Goal: Entertainment & Leisure: Consume media (video, audio)

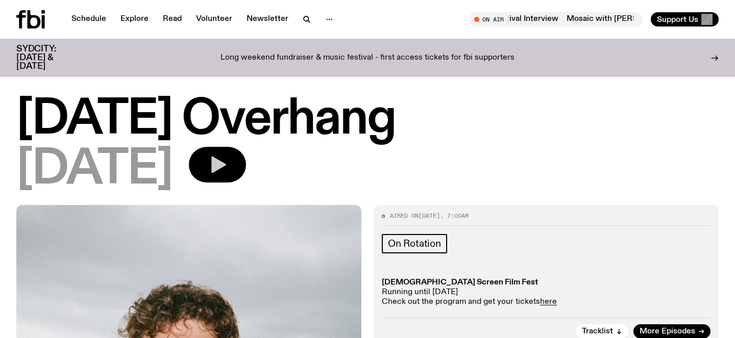
click at [226, 169] on icon "button" at bounding box center [218, 165] width 15 height 17
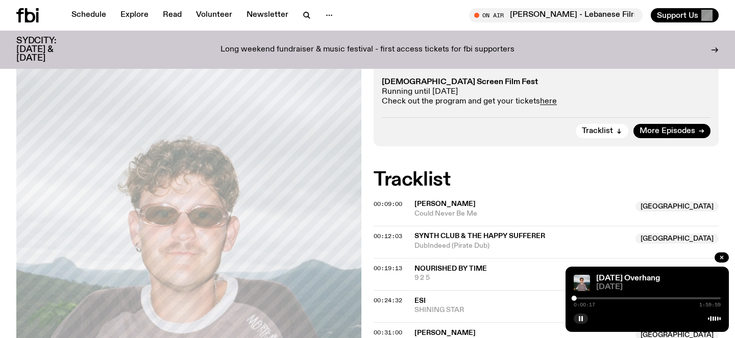
scroll to position [205, 0]
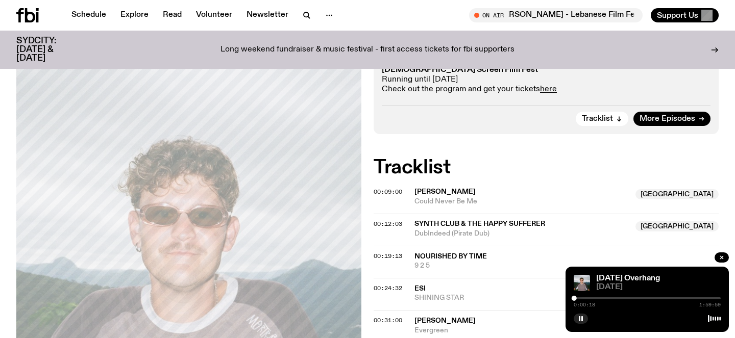
click at [582, 299] on div at bounding box center [647, 299] width 147 height 2
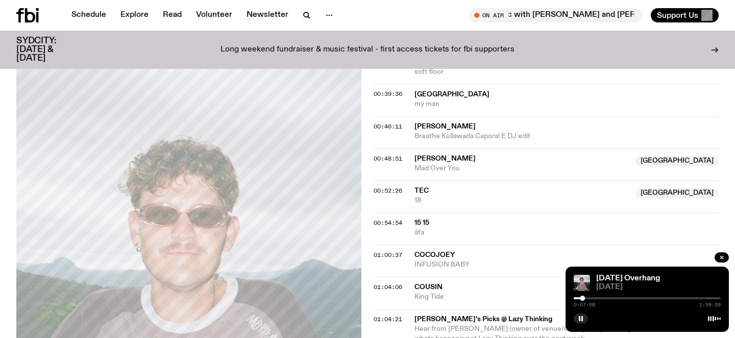
scroll to position [533, 0]
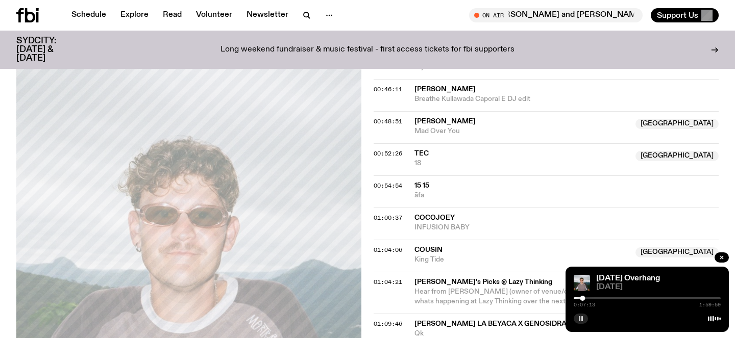
click at [580, 320] on icon "button" at bounding box center [581, 319] width 6 height 6
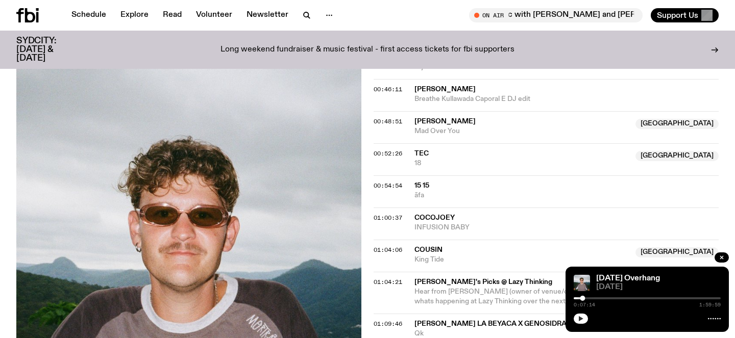
click at [574, 314] on button "button" at bounding box center [581, 319] width 14 height 10
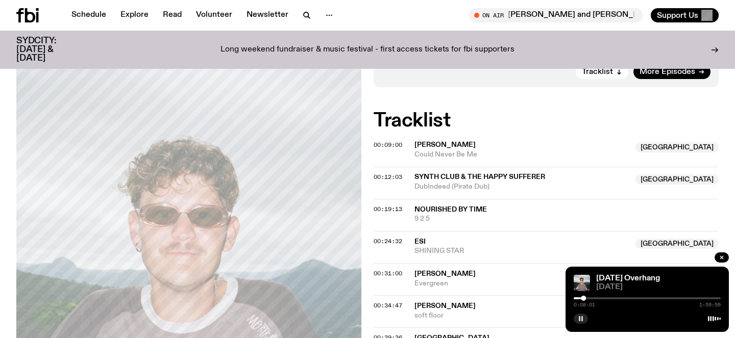
scroll to position [249, 0]
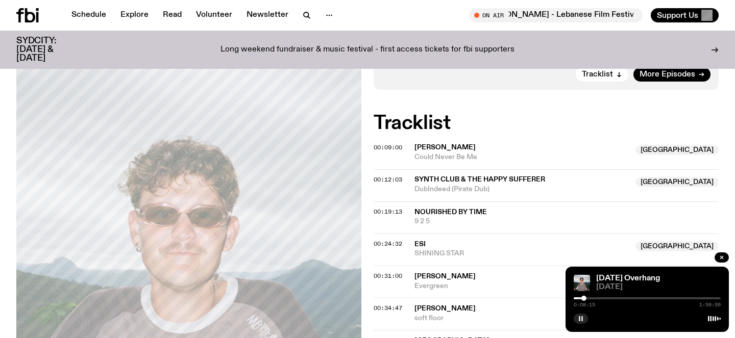
click at [596, 298] on div at bounding box center [647, 299] width 147 height 2
click at [601, 297] on div "0:18:22 1:59:59" at bounding box center [647, 302] width 147 height 12
click at [592, 299] on div at bounding box center [522, 299] width 147 height 2
click at [587, 299] on div at bounding box center [518, 299] width 147 height 2
click at [589, 298] on div at bounding box center [647, 299] width 147 height 2
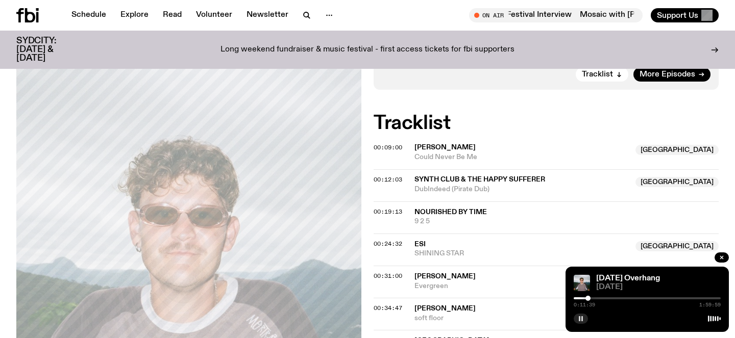
click at [588, 297] on div at bounding box center [587, 298] width 5 height 5
click at [586, 298] on div at bounding box center [585, 298] width 5 height 5
click at [588, 297] on div at bounding box center [587, 298] width 5 height 5
click at [604, 299] on div at bounding box center [647, 299] width 147 height 2
click at [600, 298] on div at bounding box center [530, 299] width 147 height 2
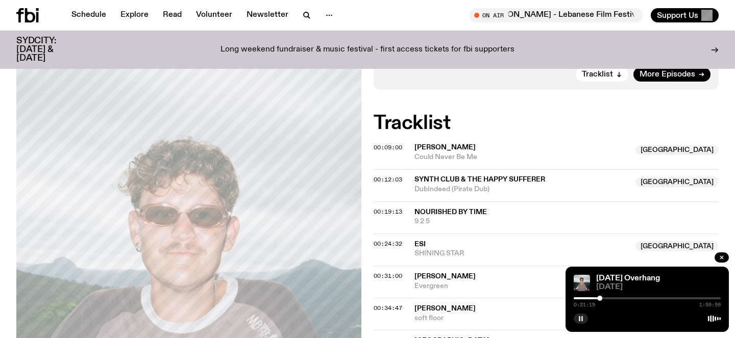
click at [605, 298] on div at bounding box center [647, 299] width 147 height 2
click at [607, 298] on div at bounding box center [607, 298] width 5 height 5
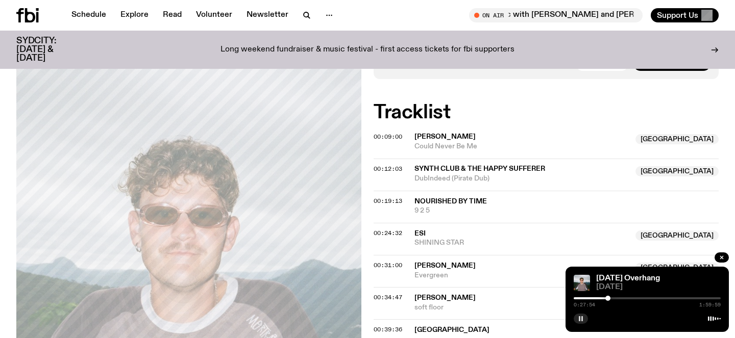
scroll to position [258, 0]
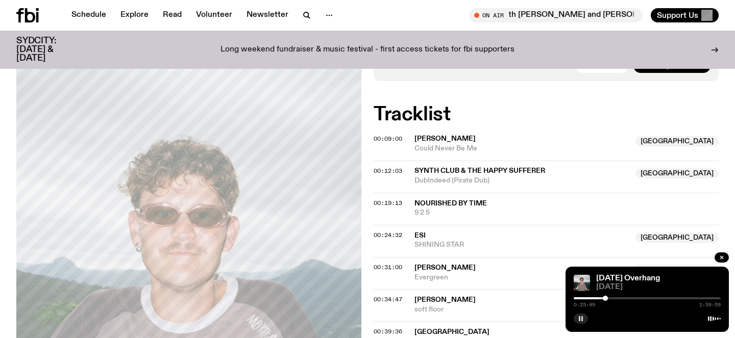
click at [605, 298] on div at bounding box center [605, 298] width 5 height 5
drag, startPoint x: 607, startPoint y: 297, endPoint x: 619, endPoint y: 296, distance: 11.3
click at [619, 296] on div at bounding box center [618, 298] width 5 height 5
click at [615, 296] on div at bounding box center [614, 298] width 5 height 5
click at [610, 297] on div at bounding box center [610, 298] width 5 height 5
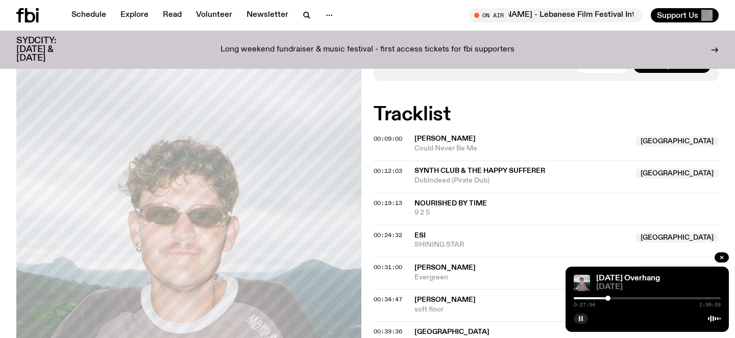
click at [608, 297] on div at bounding box center [607, 298] width 5 height 5
click at [607, 297] on div at bounding box center [607, 298] width 5 height 5
click at [607, 297] on div at bounding box center [606, 298] width 5 height 5
click at [610, 297] on div at bounding box center [609, 298] width 5 height 5
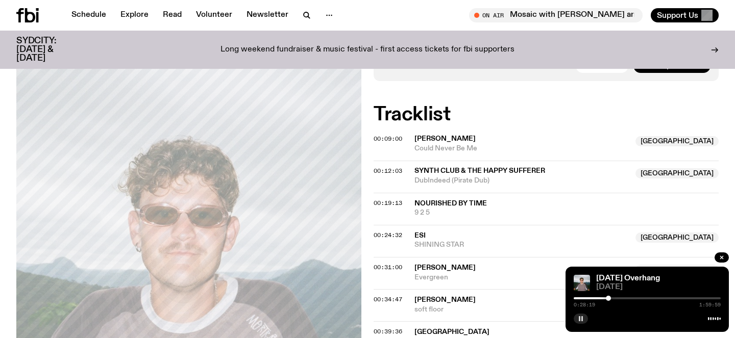
click at [608, 297] on div at bounding box center [608, 298] width 5 height 5
click at [605, 297] on div at bounding box center [605, 298] width 5 height 5
click at [607, 297] on div at bounding box center [607, 298] width 5 height 5
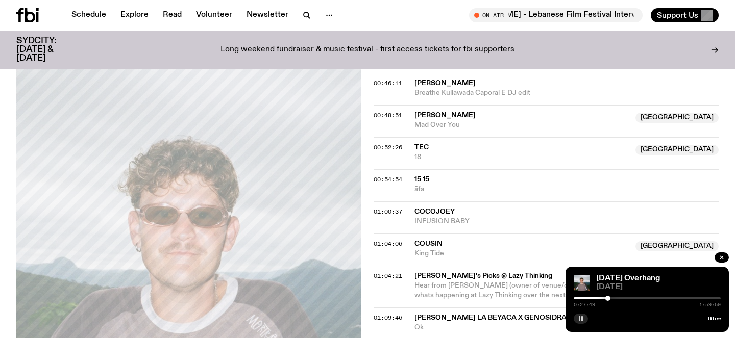
scroll to position [538, 0]
click at [608, 297] on div at bounding box center [607, 298] width 5 height 5
drag, startPoint x: 608, startPoint y: 297, endPoint x: 646, endPoint y: 297, distance: 37.8
click at [646, 297] on div at bounding box center [645, 298] width 5 height 5
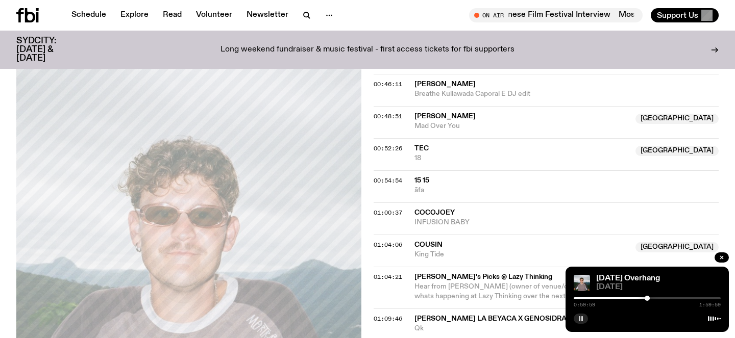
click at [647, 297] on div at bounding box center [647, 298] width 5 height 5
click at [651, 297] on div at bounding box center [651, 298] width 5 height 5
click at [654, 296] on div at bounding box center [654, 298] width 5 height 5
drag, startPoint x: 653, startPoint y: 297, endPoint x: 632, endPoint y: 299, distance: 20.5
click at [632, 299] on div at bounding box center [632, 298] width 5 height 5
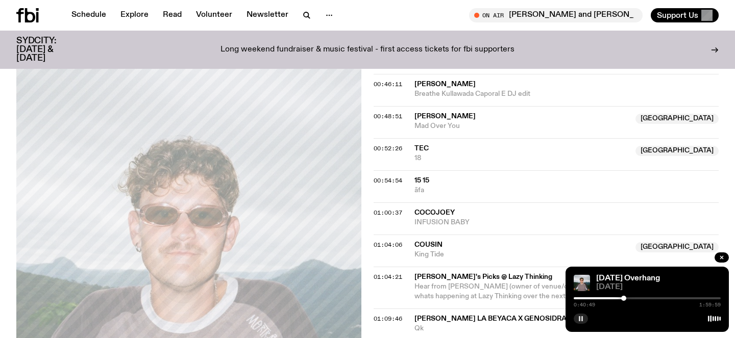
drag, startPoint x: 633, startPoint y: 298, endPoint x: 624, endPoint y: 298, distance: 9.7
click at [624, 298] on div at bounding box center [623, 298] width 5 height 5
drag, startPoint x: 623, startPoint y: 297, endPoint x: 617, endPoint y: 298, distance: 6.1
click at [617, 298] on div at bounding box center [616, 298] width 5 height 5
drag, startPoint x: 617, startPoint y: 298, endPoint x: 606, endPoint y: 299, distance: 10.8
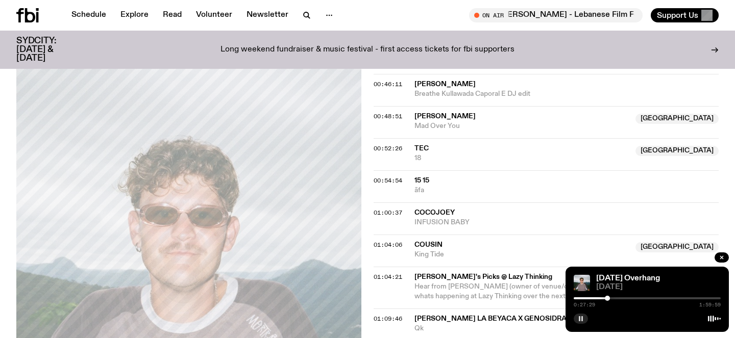
click at [606, 299] on div at bounding box center [607, 298] width 5 height 5
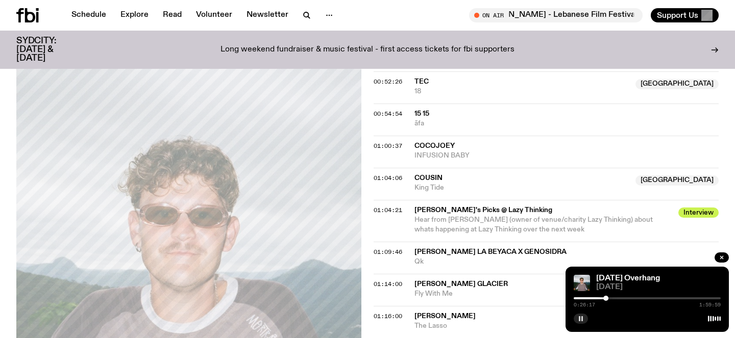
scroll to position [607, 0]
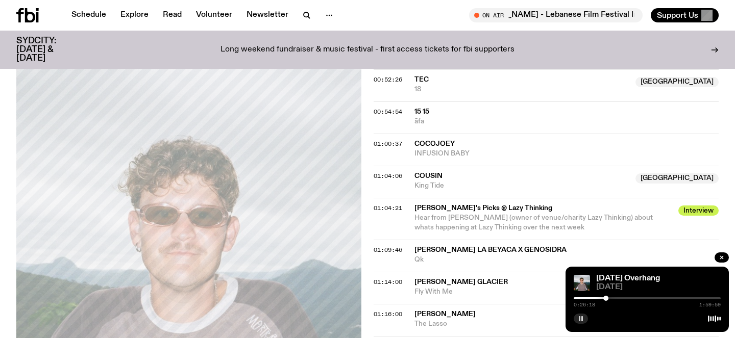
click at [691, 280] on div "[DATE] Overhang" at bounding box center [657, 279] width 127 height 8
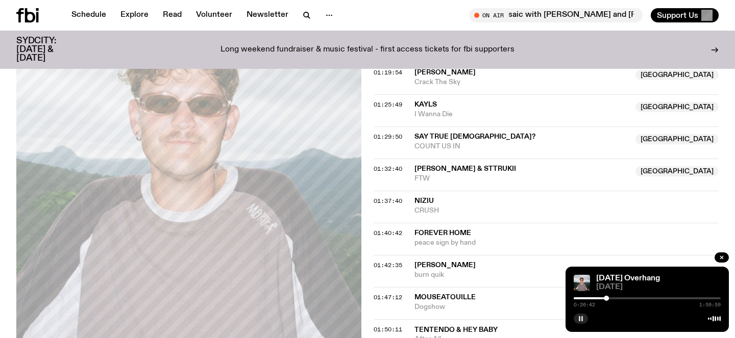
scroll to position [880, 0]
drag, startPoint x: 606, startPoint y: 298, endPoint x: 587, endPoint y: 300, distance: 19.0
click at [648, 300] on div at bounding box center [647, 298] width 5 height 5
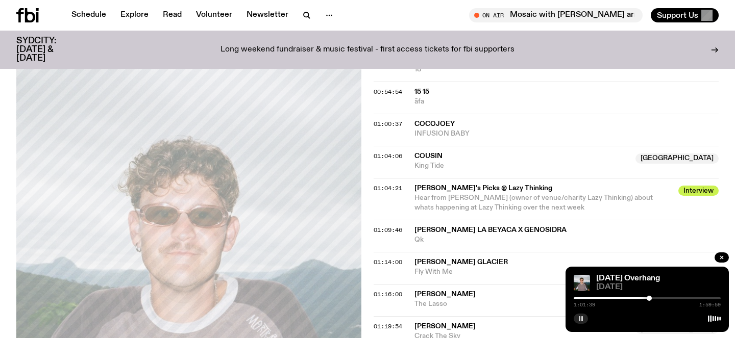
scroll to position [628, 0]
click at [652, 297] on div at bounding box center [652, 298] width 5 height 5
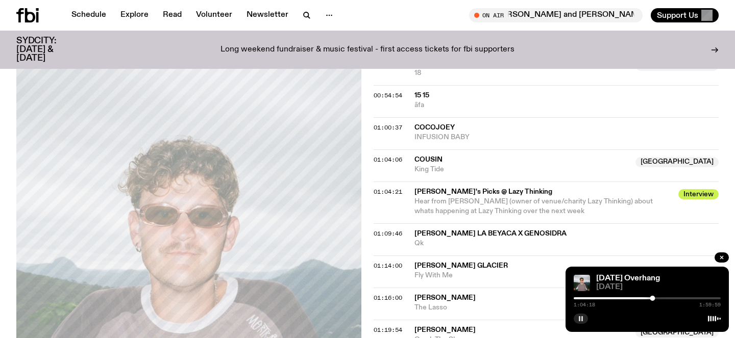
scroll to position [621, 0]
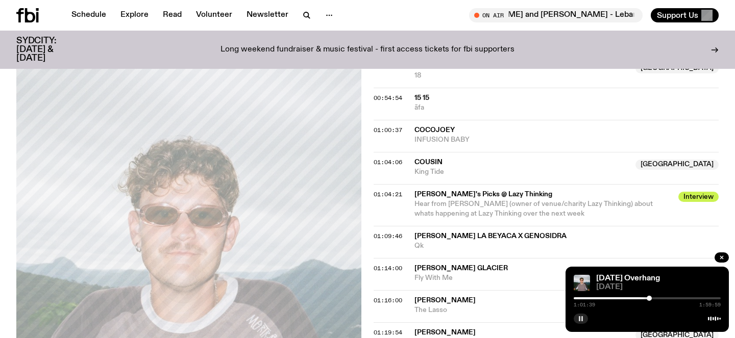
click at [649, 298] on div at bounding box center [649, 298] width 5 height 5
click at [651, 298] on div at bounding box center [651, 298] width 5 height 5
click at [654, 297] on div at bounding box center [653, 298] width 5 height 5
click at [652, 297] on div at bounding box center [652, 298] width 5 height 5
drag, startPoint x: 652, startPoint y: 297, endPoint x: 658, endPoint y: 297, distance: 6.7
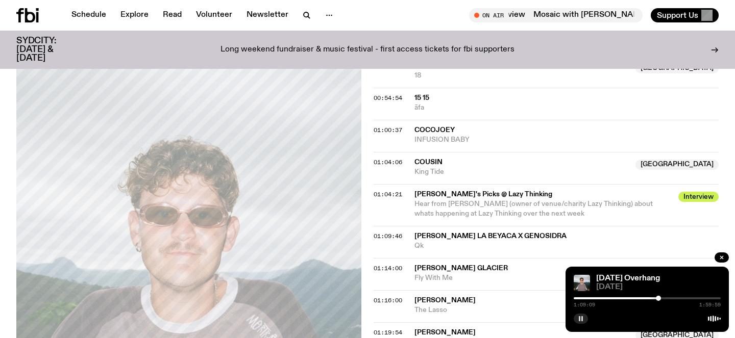
click at [658, 297] on div at bounding box center [658, 298] width 5 height 5
click at [655, 297] on div at bounding box center [654, 298] width 5 height 5
click at [659, 296] on div at bounding box center [658, 298] width 5 height 5
drag, startPoint x: 659, startPoint y: 296, endPoint x: 649, endPoint y: 297, distance: 10.8
click at [649, 297] on div at bounding box center [648, 298] width 5 height 5
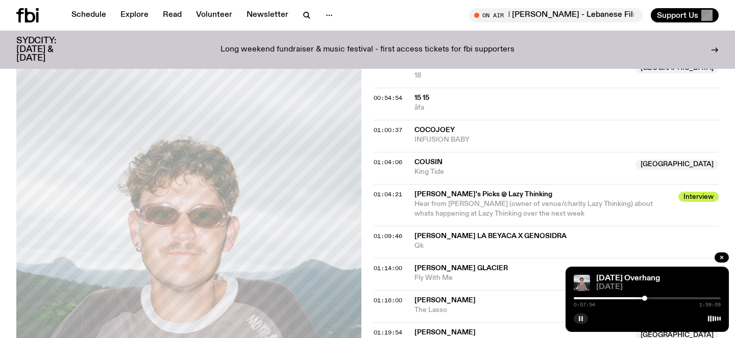
click at [644, 298] on div at bounding box center [644, 298] width 5 height 5
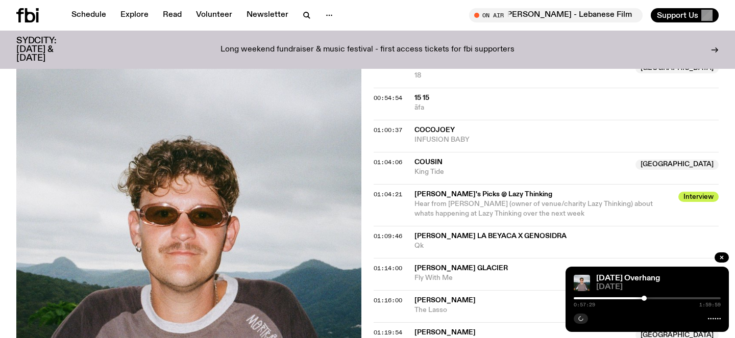
scroll to position [620, 0]
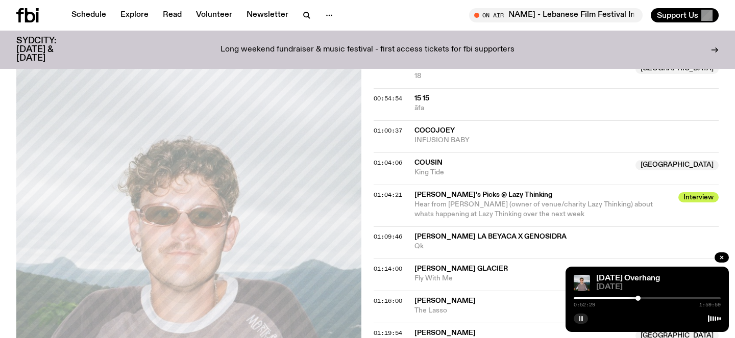
drag, startPoint x: 643, startPoint y: 297, endPoint x: 638, endPoint y: 298, distance: 5.1
click at [638, 298] on div at bounding box center [637, 298] width 5 height 5
drag, startPoint x: 638, startPoint y: 298, endPoint x: 652, endPoint y: 297, distance: 14.3
click at [652, 297] on div at bounding box center [652, 298] width 5 height 5
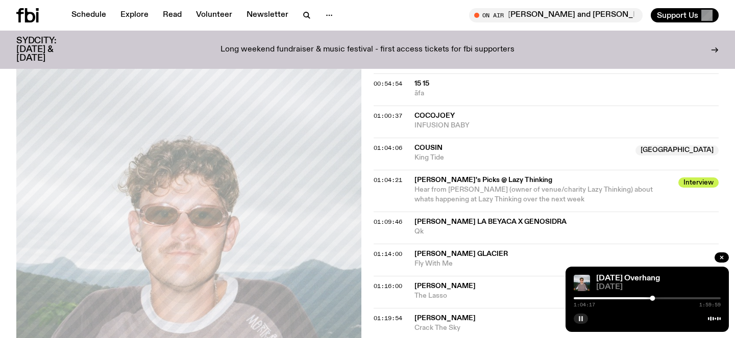
scroll to position [634, 0]
click at [629, 152] on span "Cousin" at bounding box center [521, 149] width 215 height 10
click at [425, 149] on span "Cousin" at bounding box center [428, 148] width 28 height 7
click at [383, 153] on div "01:04:06 Cousin [GEOGRAPHIC_DATA] King Tide [GEOGRAPHIC_DATA]" at bounding box center [546, 155] width 345 height 32
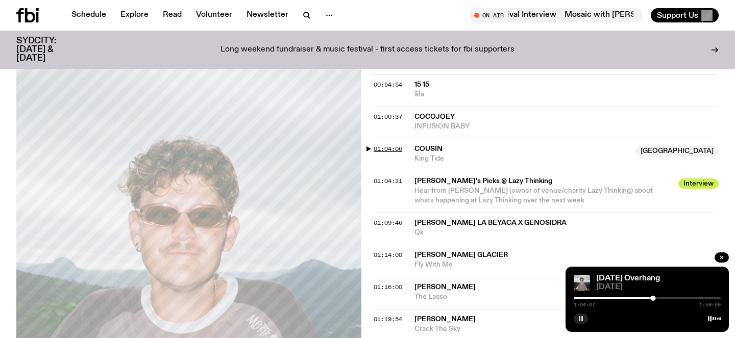
click at [384, 149] on span "01:04:06" at bounding box center [388, 149] width 29 height 8
click at [372, 148] on div "Aired on [DATE] 7:00am On Rotation [DEMOGRAPHIC_DATA] Screen Film Fest Running …" at bounding box center [367, 134] width 735 height 1142
click at [380, 147] on span "01:04:06" at bounding box center [388, 149] width 29 height 8
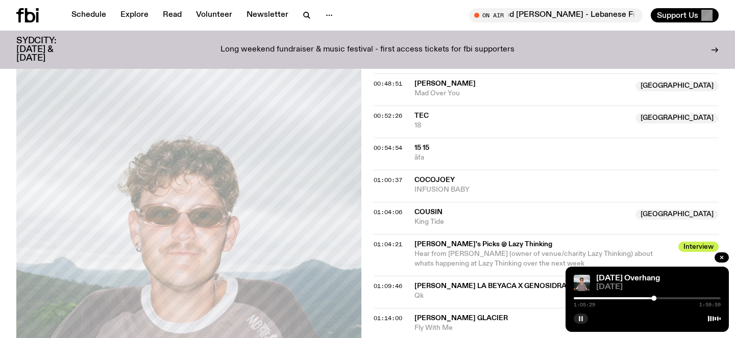
scroll to position [568, 0]
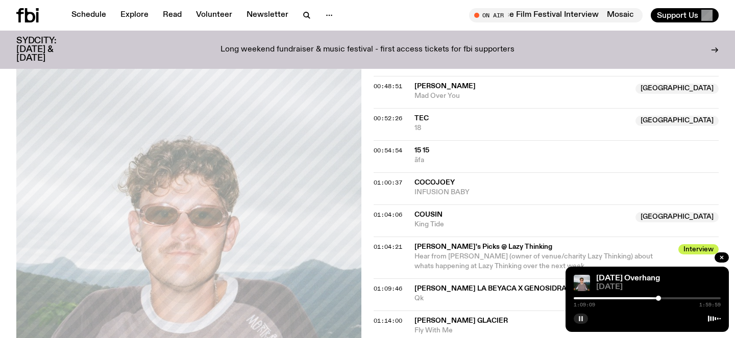
click at [658, 299] on div at bounding box center [658, 298] width 5 height 5
click at [661, 297] on div at bounding box center [661, 298] width 5 height 5
click at [660, 297] on div at bounding box center [659, 298] width 5 height 5
click at [579, 318] on rect "button" at bounding box center [580, 318] width 2 height 5
